Goal: Find specific page/section: Find specific page/section

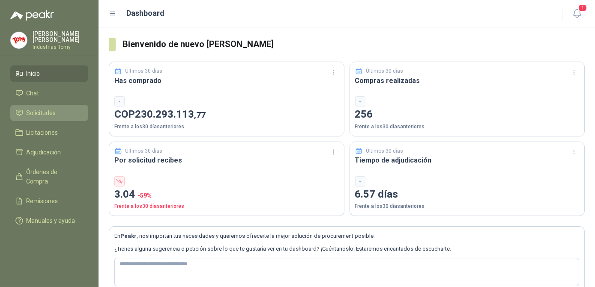
click at [39, 110] on span "Solicitudes" at bounding box center [42, 112] width 30 height 9
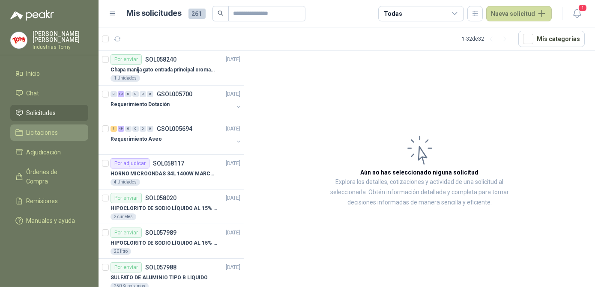
click at [66, 132] on li "Licitaciones" at bounding box center [49, 132] width 68 height 9
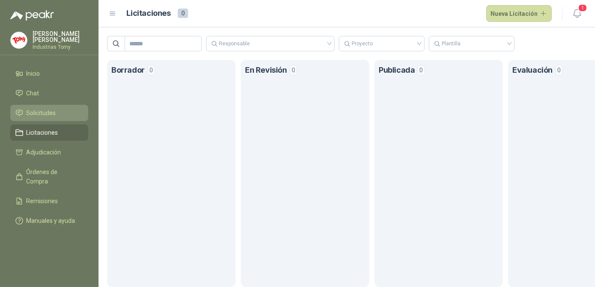
click at [62, 112] on li "Solicitudes" at bounding box center [49, 112] width 68 height 9
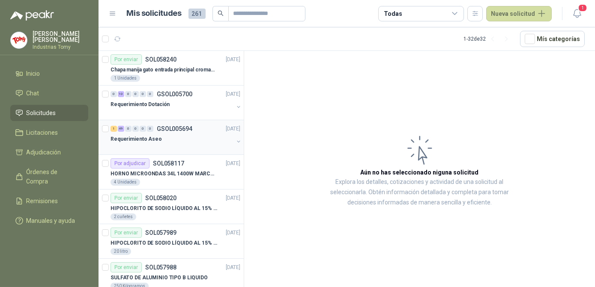
click at [158, 137] on div "Requerimiento Aseo" at bounding box center [171, 139] width 123 height 10
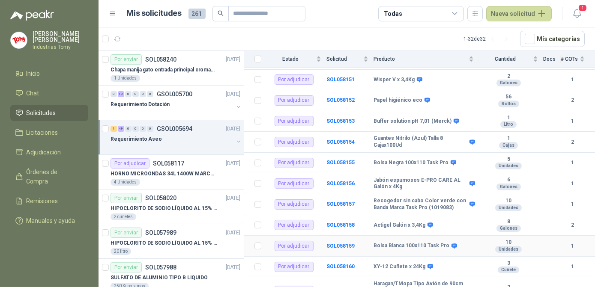
scroll to position [373, 0]
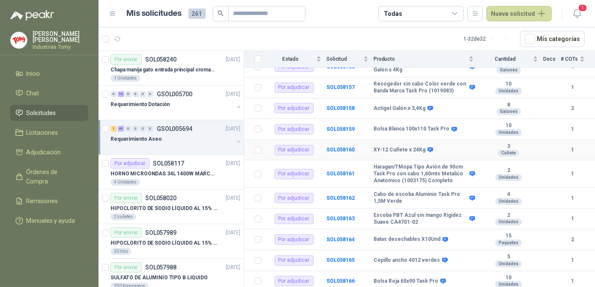
click at [443, 151] on td "XY-12 Cuñete x 24Kg" at bounding box center [425, 150] width 105 height 21
click at [330, 149] on td "SOL058160" at bounding box center [349, 150] width 47 height 21
click at [336, 147] on b "SOL058160" at bounding box center [340, 150] width 28 height 6
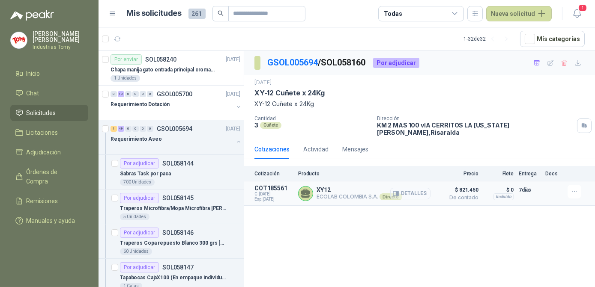
click at [414, 188] on button "Detalles" at bounding box center [410, 194] width 40 height 12
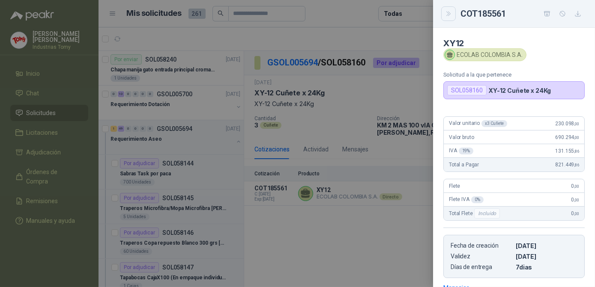
click at [445, 15] on icon "Close" at bounding box center [448, 13] width 7 height 7
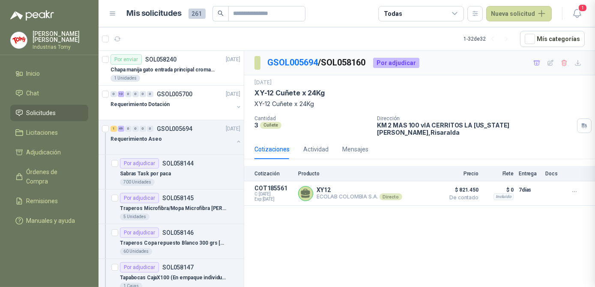
scroll to position [132, 0]
click at [490, 250] on div "GSOL005694 / SOL058160 Por adjudicar [DATE] XY-12 Cuñete x 24Kg XY-12 Cuñete x…" at bounding box center [419, 170] width 351 height 239
